Goal: Task Accomplishment & Management: Use online tool/utility

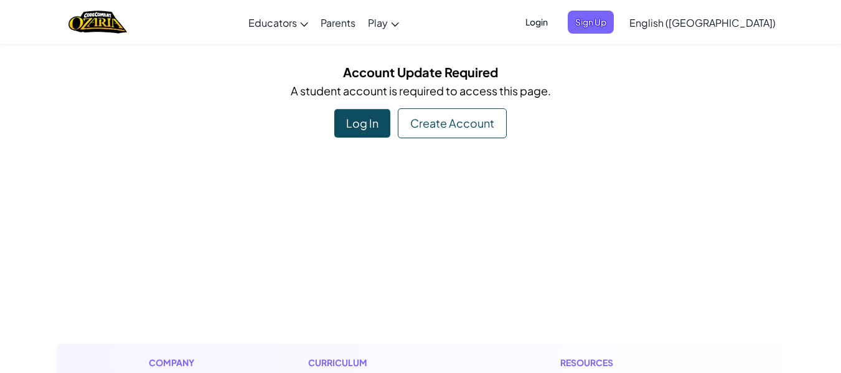
click at [352, 117] on div "Log In" at bounding box center [362, 123] width 56 height 29
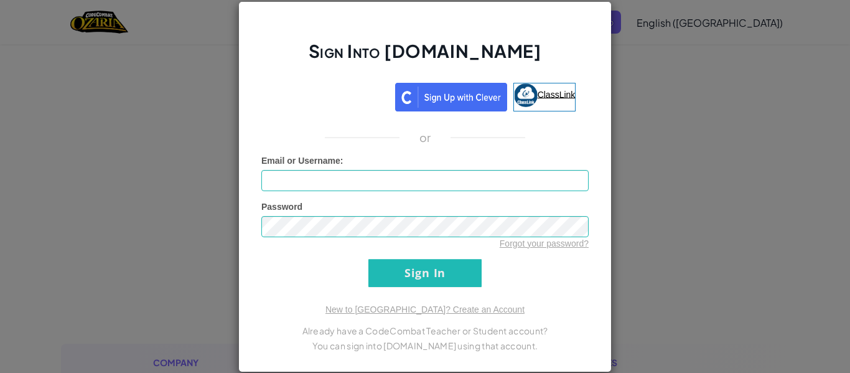
click at [548, 97] on span "ClassLink" at bounding box center [557, 94] width 38 height 10
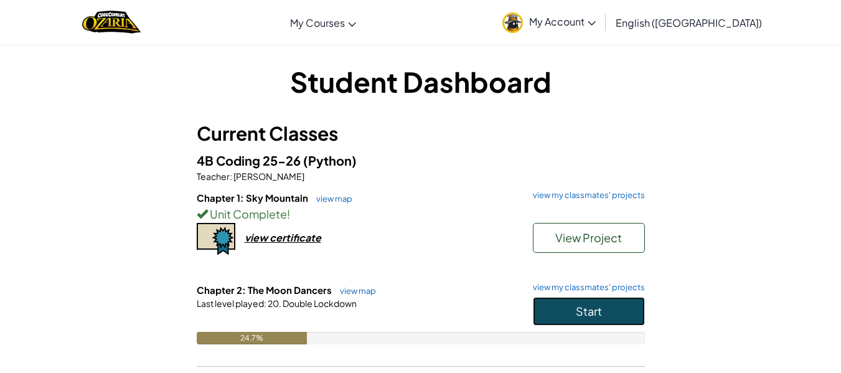
click at [567, 306] on button "Start" at bounding box center [589, 311] width 112 height 29
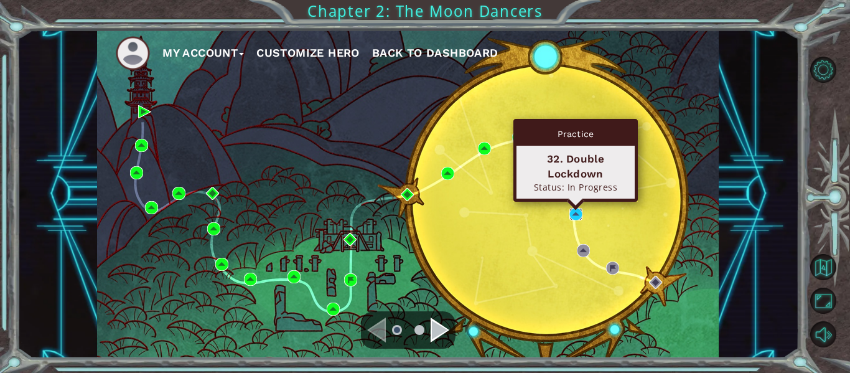
click at [579, 212] on img at bounding box center [575, 214] width 13 height 13
